Goal: Transaction & Acquisition: Obtain resource

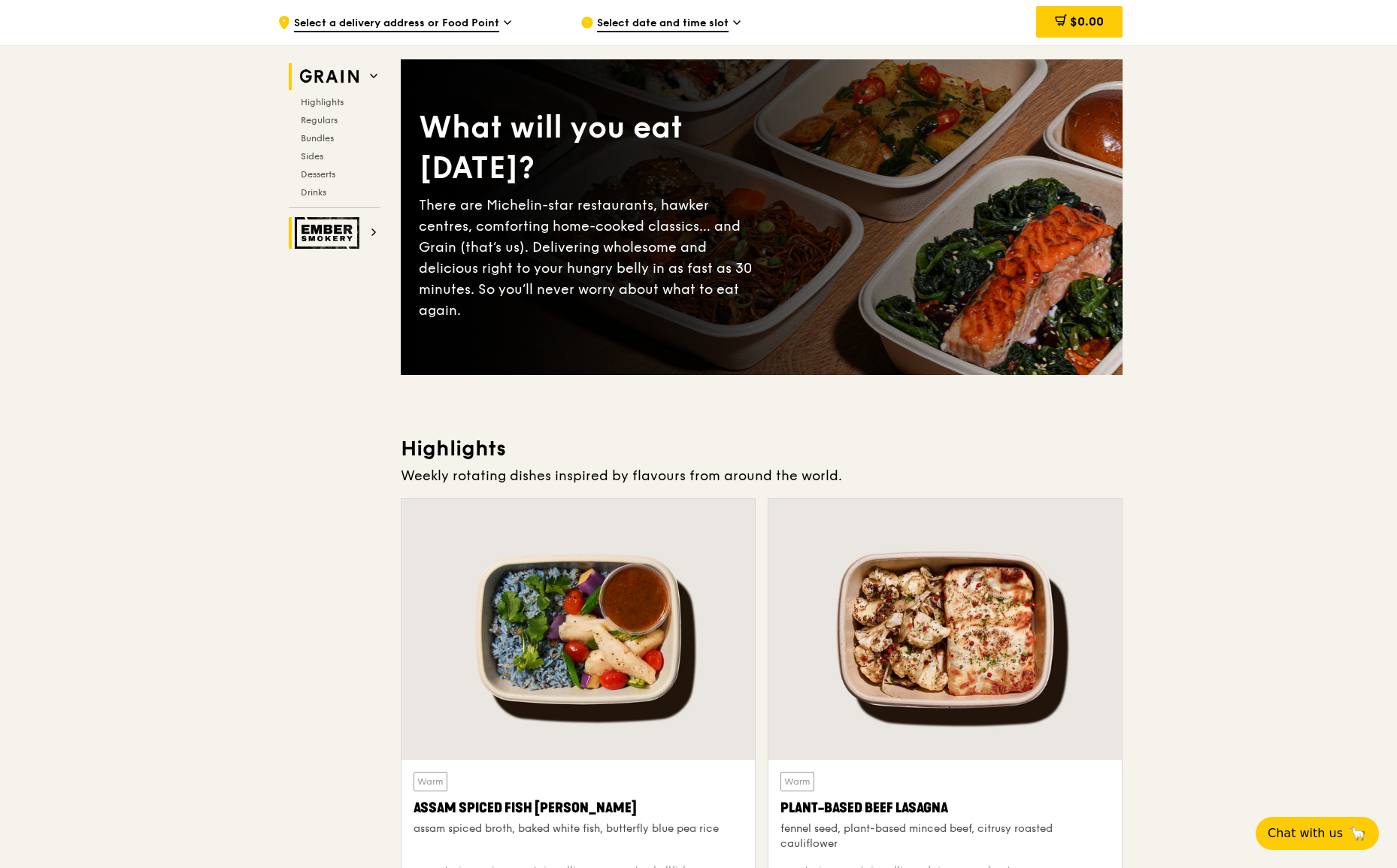
scroll to position [75, 0]
click at [325, 140] on span "Bundles" at bounding box center [318, 138] width 36 height 11
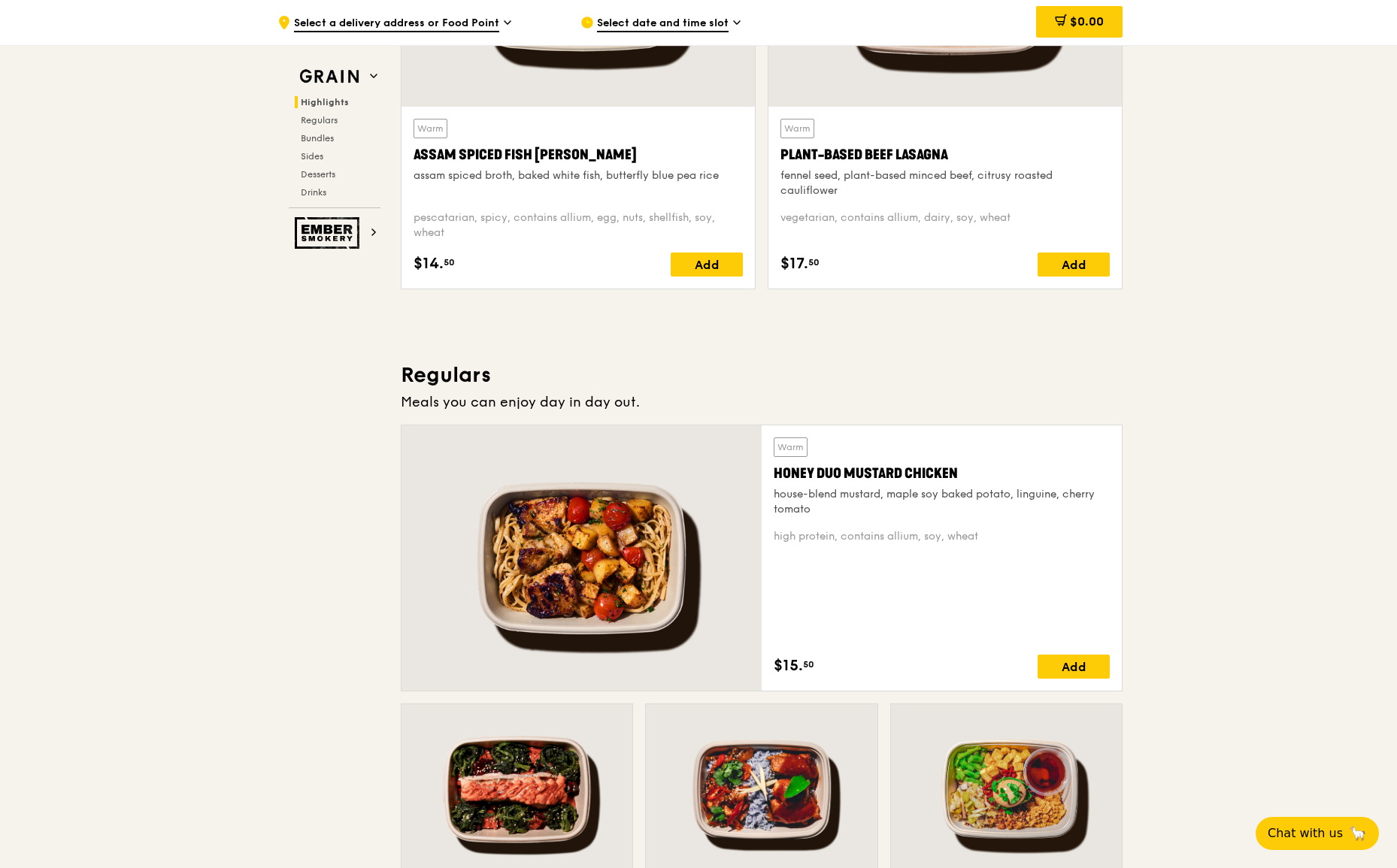
scroll to position [704, 0]
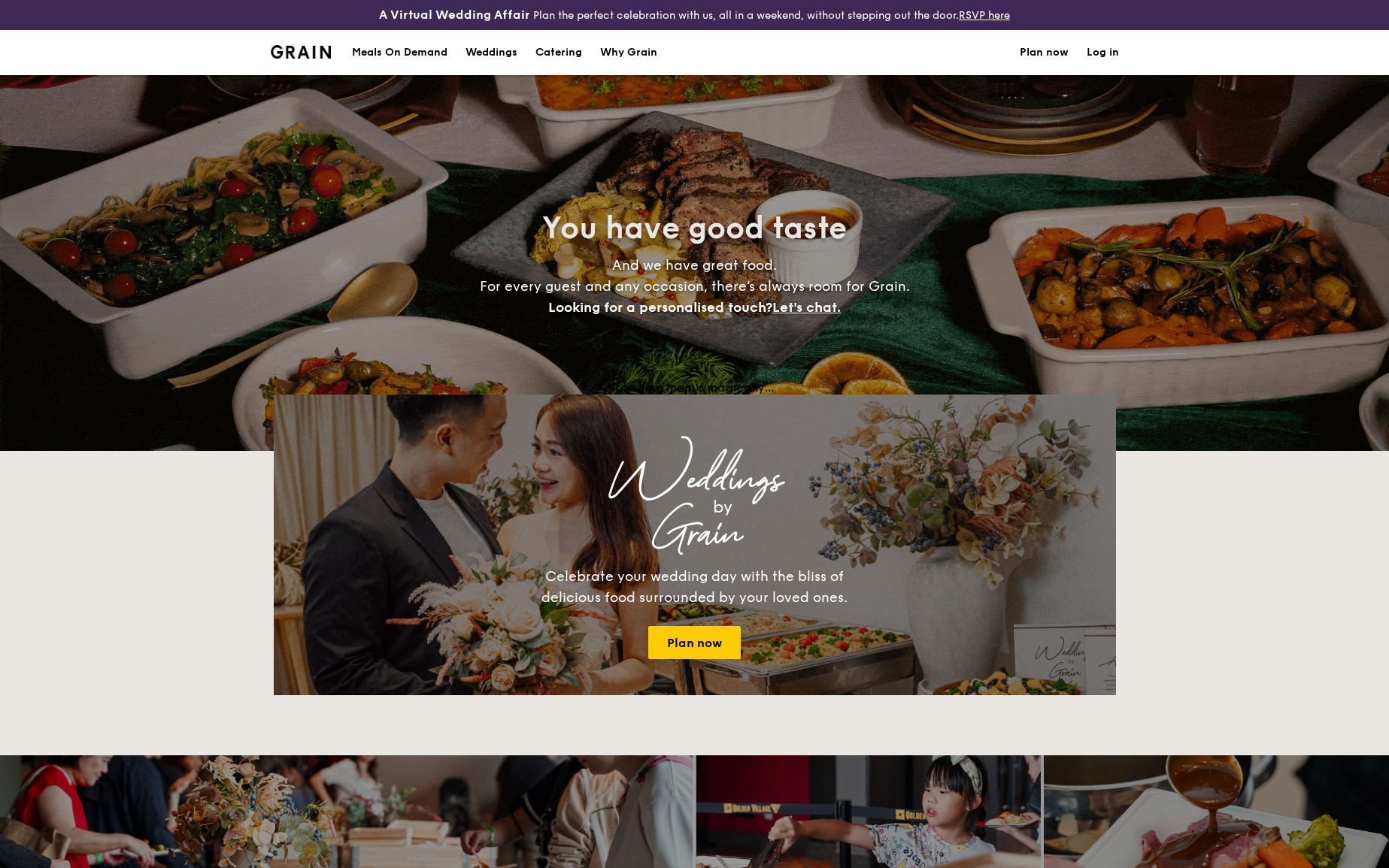
select select
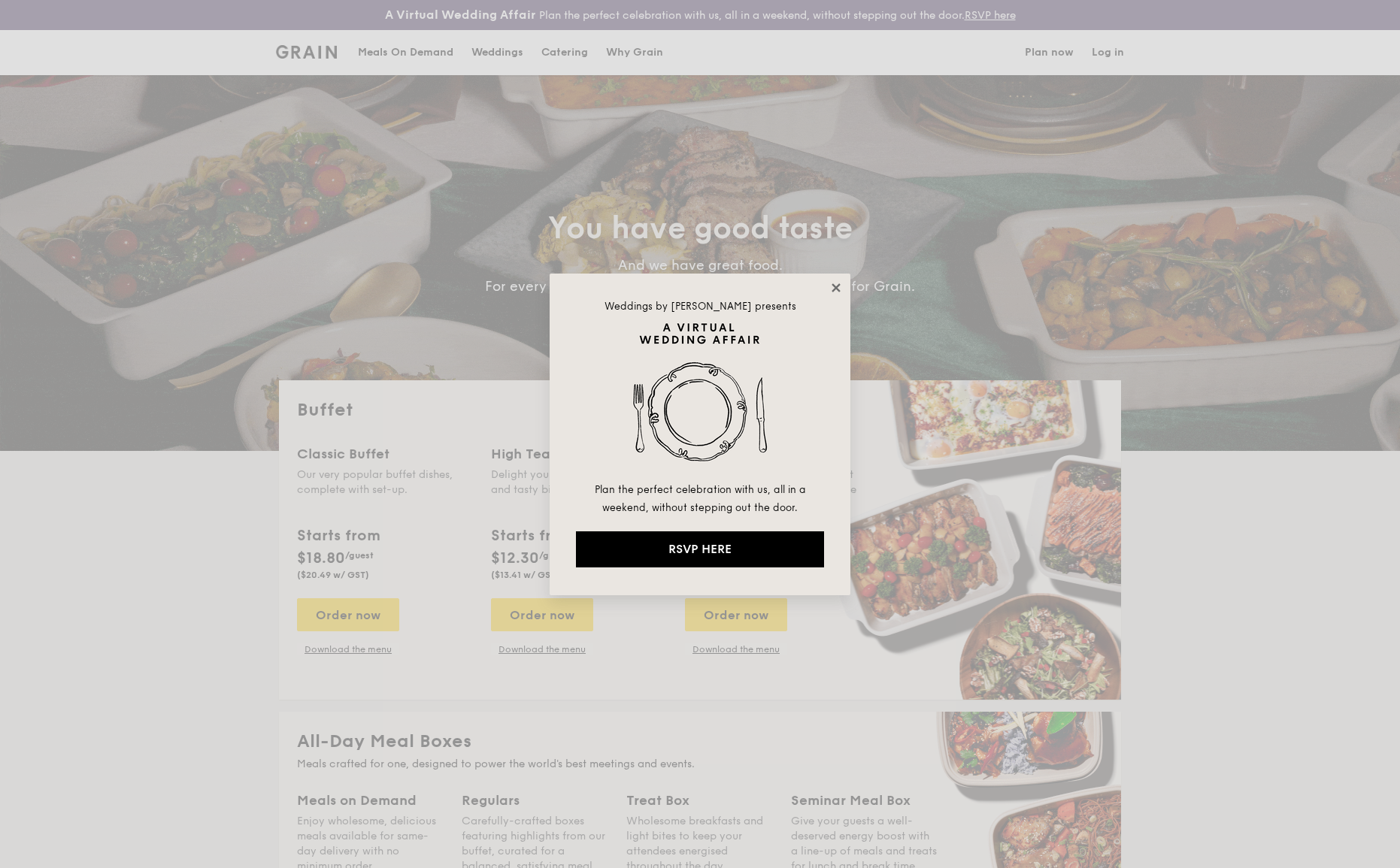
click at [835, 287] on icon at bounding box center [836, 287] width 8 height 8
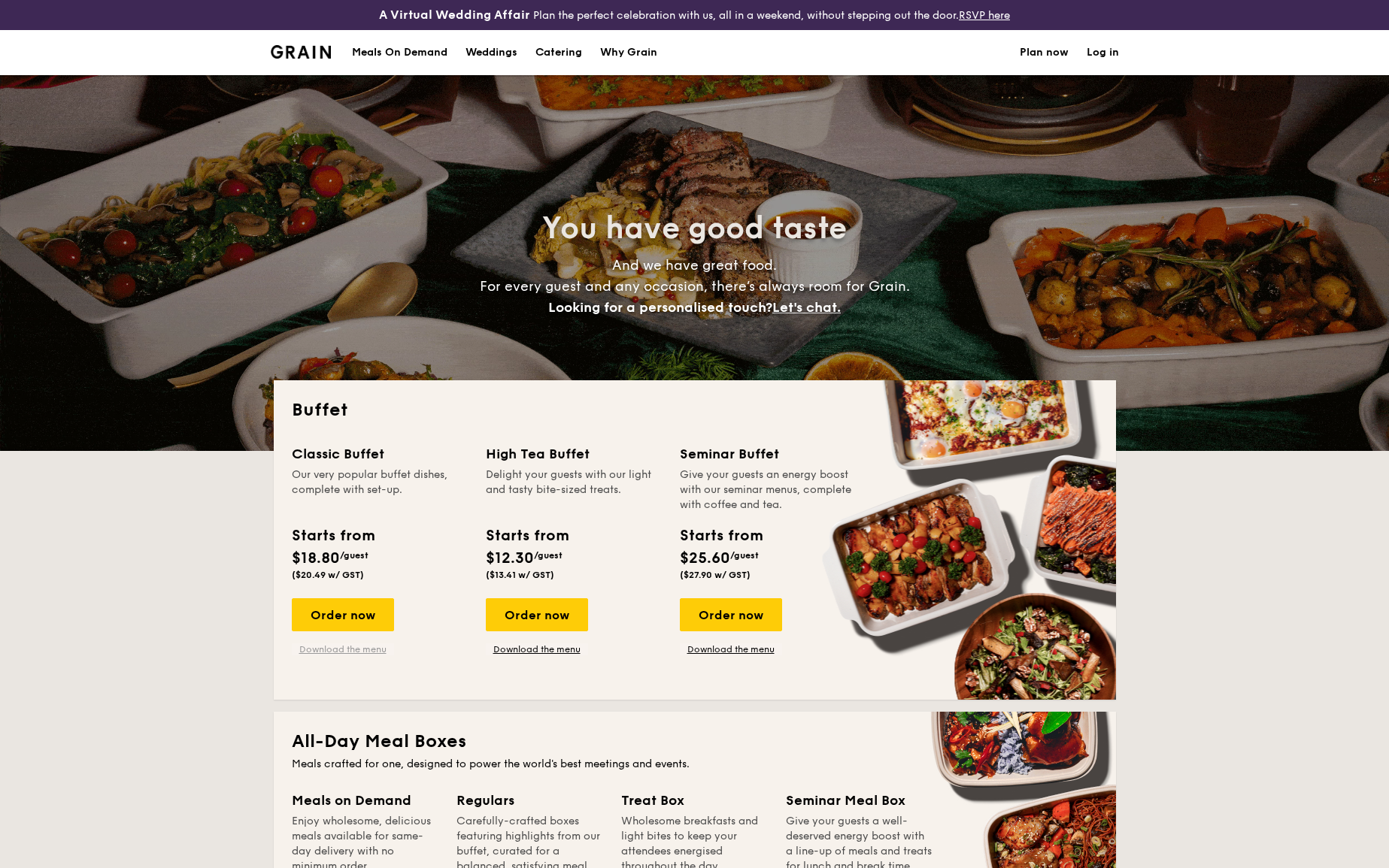
click at [362, 646] on link "Download the menu" at bounding box center [343, 649] width 102 height 12
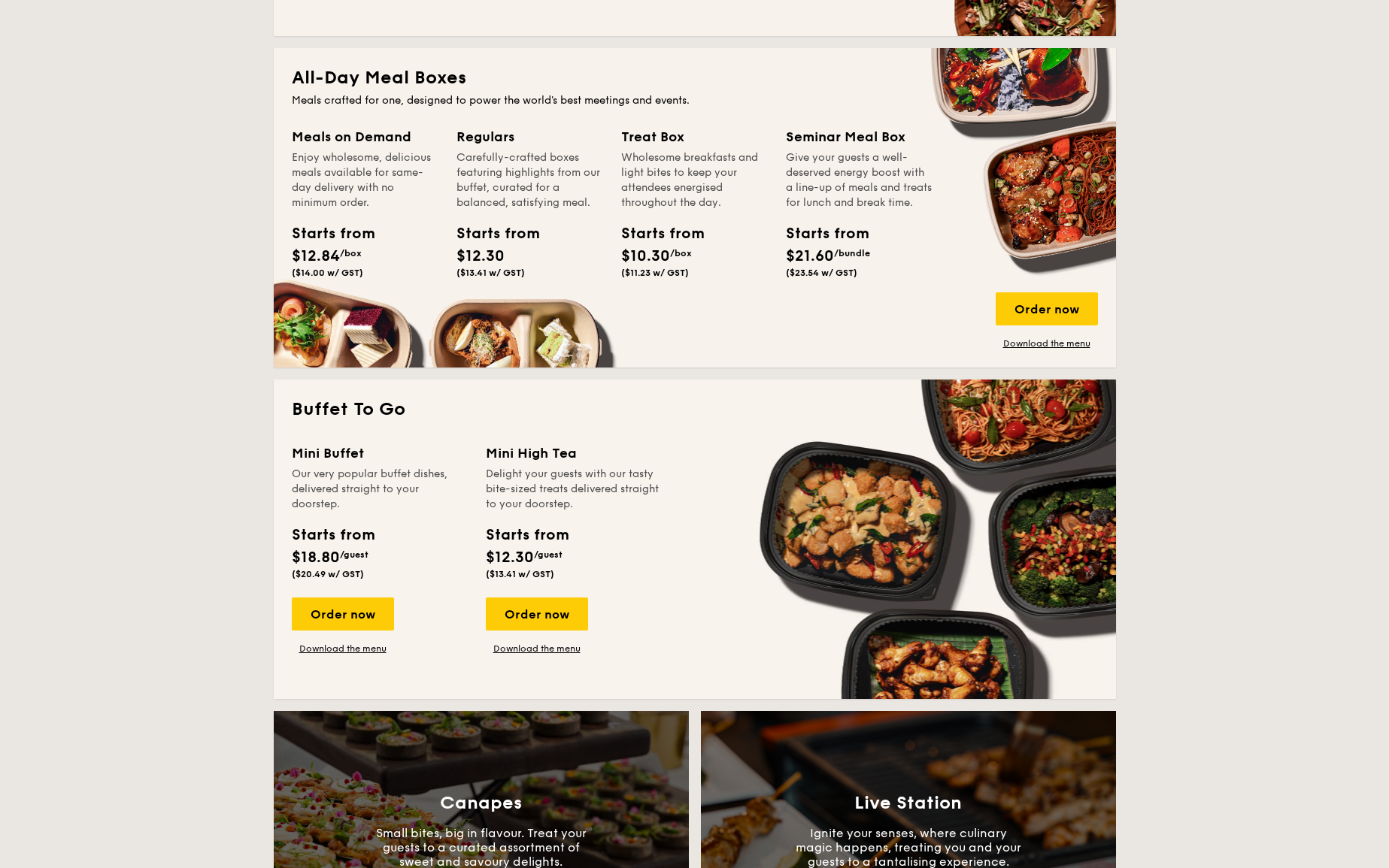
scroll to position [451, 0]
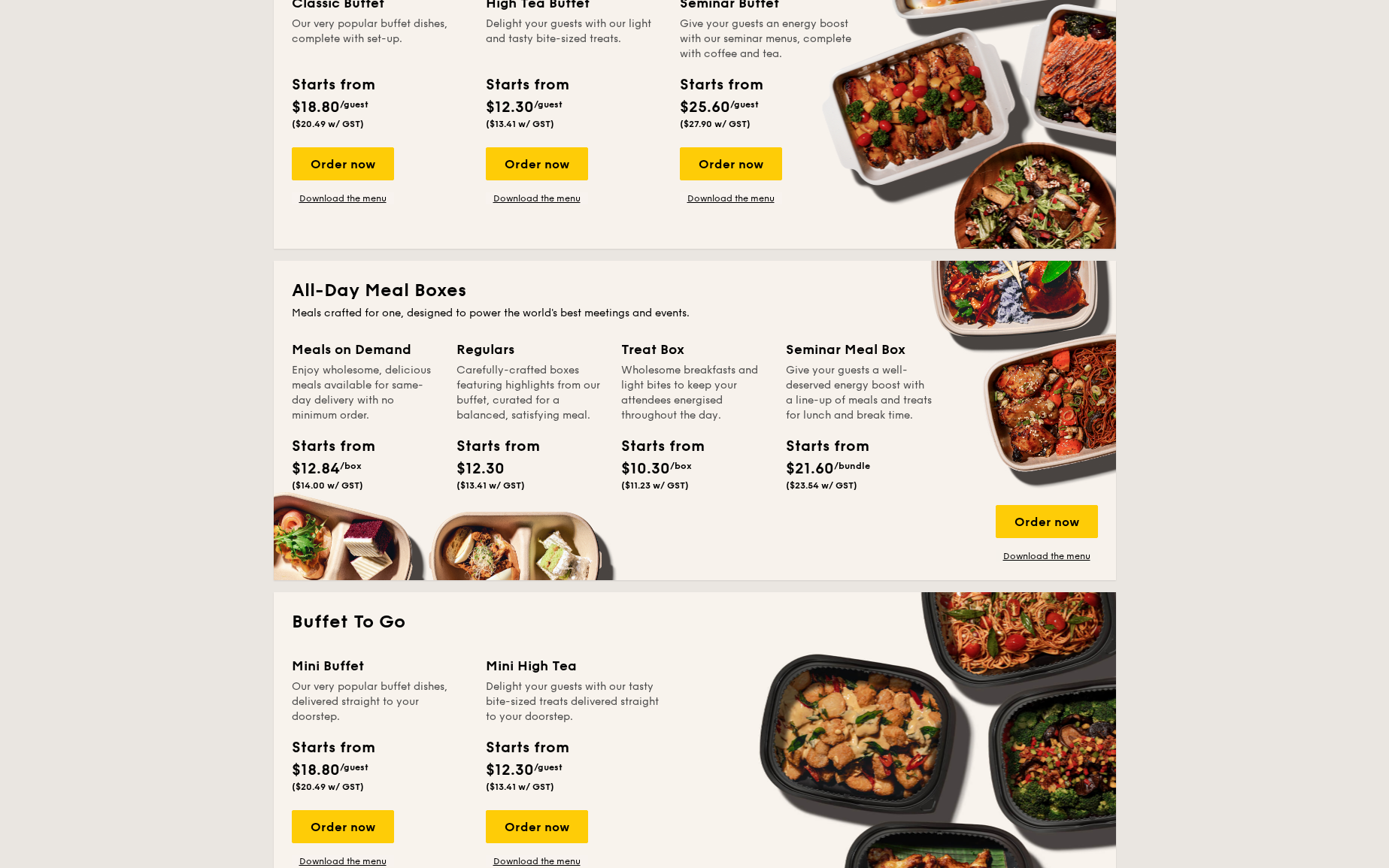
drag, startPoint x: 333, startPoint y: 491, endPoint x: 383, endPoint y: 437, distance: 73.6
click at [383, 437] on div "Starts from $12.84 /box ($14.00 w/ GST)" at bounding box center [365, 466] width 159 height 62
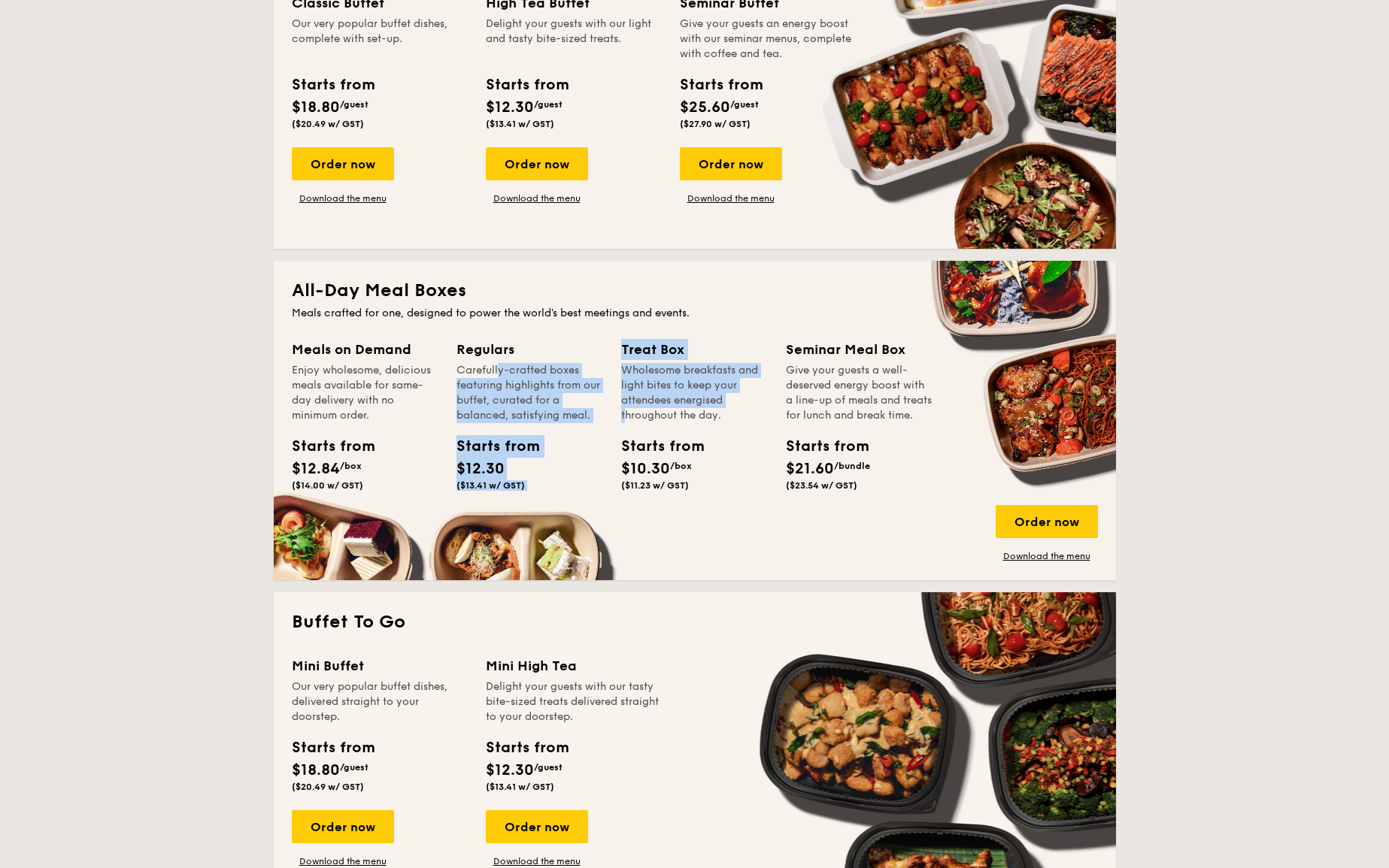
drag, startPoint x: 465, startPoint y: 377, endPoint x: 697, endPoint y: 396, distance: 232.8
click at [697, 396] on div "Meals on Demand Enjoy wholesome, delicious meals available for same-day deliver…" at bounding box center [695, 451] width 806 height 223
click at [697, 396] on div "Wholesome breakfasts and light bites to keep your attendees energised throughou…" at bounding box center [695, 393] width 147 height 60
